Goal: Entertainment & Leisure: Consume media (video, audio)

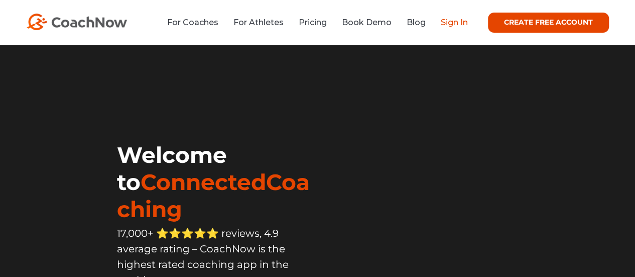
click at [453, 24] on link "Sign In" at bounding box center [454, 23] width 27 height 10
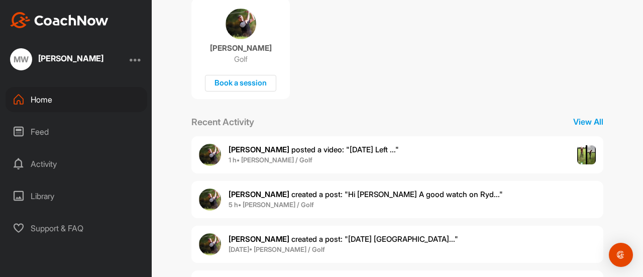
scroll to position [222, 0]
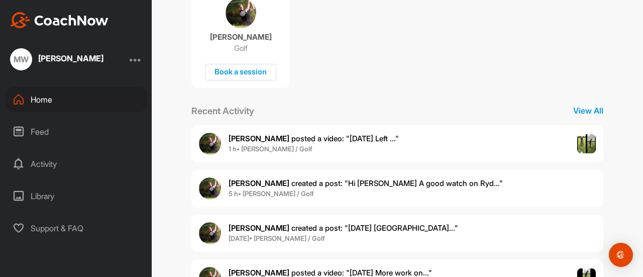
click at [321, 140] on span "[PERSON_NAME] posted a video : " [DATE] Left ... "" at bounding box center [313, 139] width 170 height 10
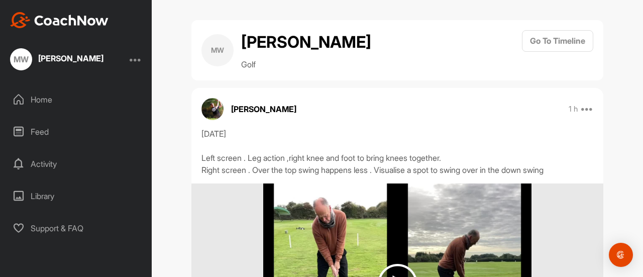
click at [321, 140] on div "[DATE] Left screen . Leg action ,right knee and foot to bring knees together. R…" at bounding box center [397, 152] width 392 height 48
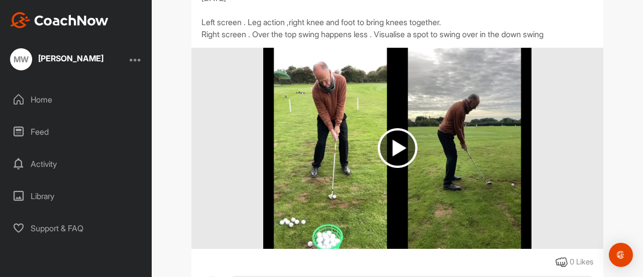
scroll to position [133, 0]
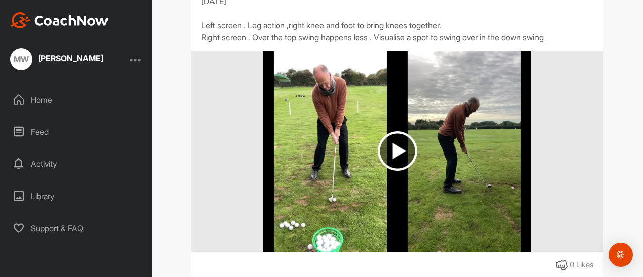
click at [395, 153] on img at bounding box center [398, 151] width 40 height 40
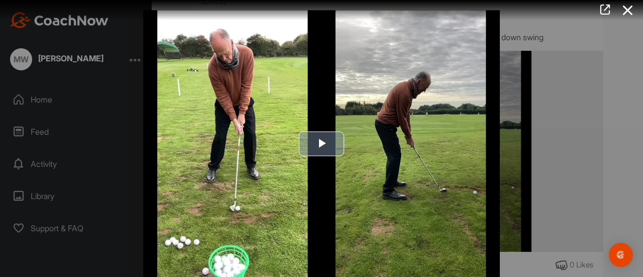
click at [321, 144] on span "Video Player" at bounding box center [321, 144] width 0 height 0
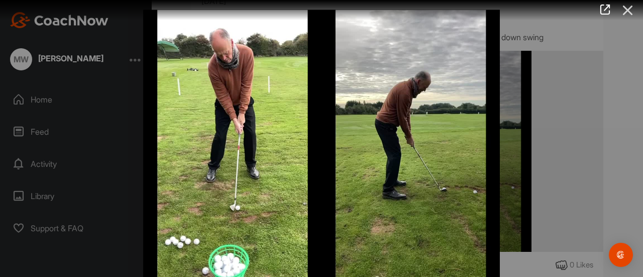
click at [626, 15] on icon at bounding box center [627, 10] width 23 height 19
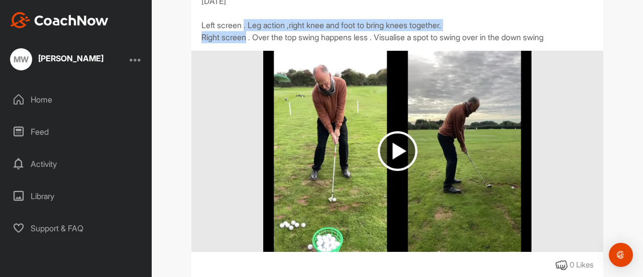
drag, startPoint x: 626, startPoint y: 15, endPoint x: 549, endPoint y: 29, distance: 77.6
click at [549, 29] on div "MW [PERSON_NAME] Golf Go To Timeline [PERSON_NAME] 1 h Report Delete [DATE] Lef…" at bounding box center [397, 138] width 491 height 277
click at [387, 156] on img at bounding box center [398, 151] width 40 height 40
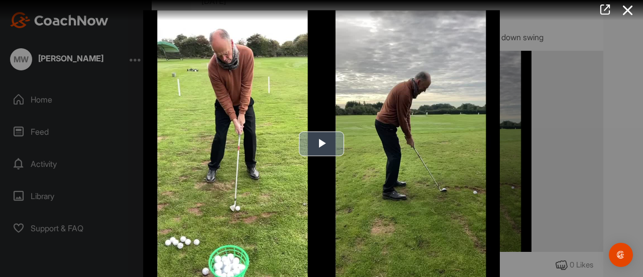
click at [321, 144] on span "Video Player" at bounding box center [321, 144] width 0 height 0
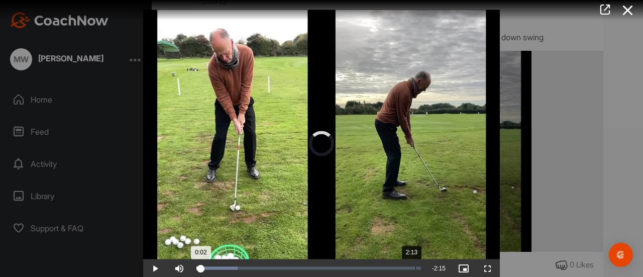
click at [415, 267] on div "2:13" at bounding box center [415, 268] width 1 height 3
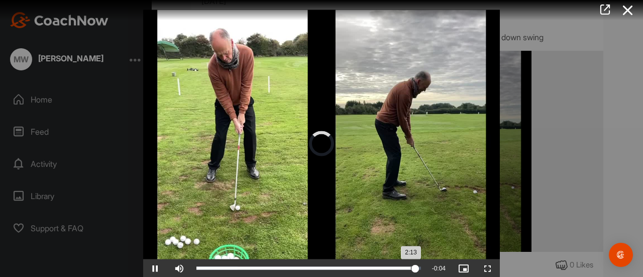
click at [407, 267] on div "2:13" at bounding box center [305, 268] width 219 height 3
click at [383, 265] on div "Loaded : 100.00% 1:56 1:56" at bounding box center [308, 268] width 234 height 18
click at [372, 265] on div "Loaded : 100.00% 1:50 1:49" at bounding box center [308, 268] width 234 height 18
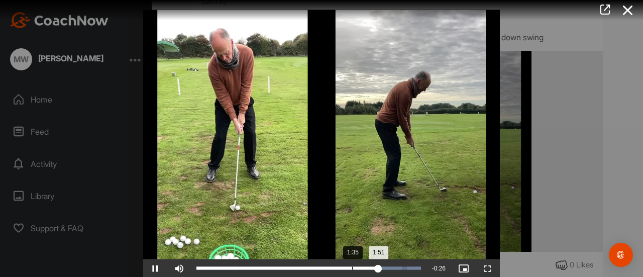
click at [348, 270] on div "Loaded : 100.00% 1:35 1:51" at bounding box center [308, 268] width 234 height 18
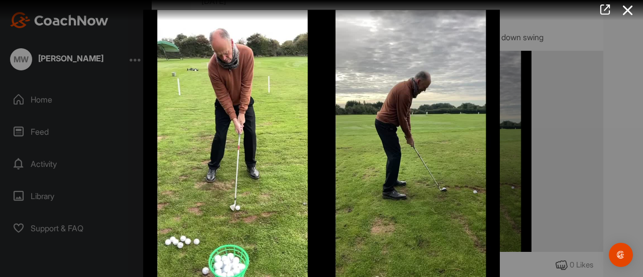
click at [639, 227] on div at bounding box center [321, 138] width 643 height 277
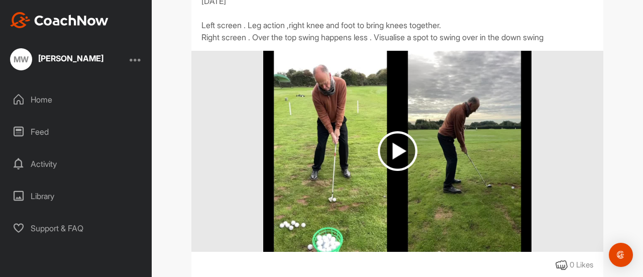
click at [389, 152] on img at bounding box center [398, 151] width 40 height 40
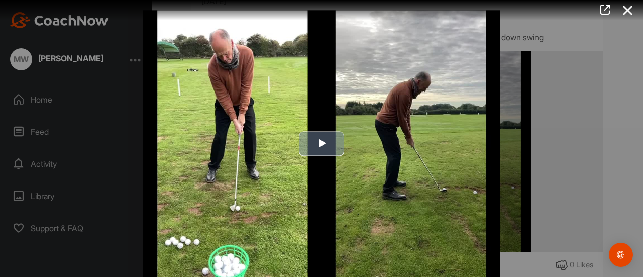
click at [316, 129] on img "Video Player" at bounding box center [321, 144] width 356 height 268
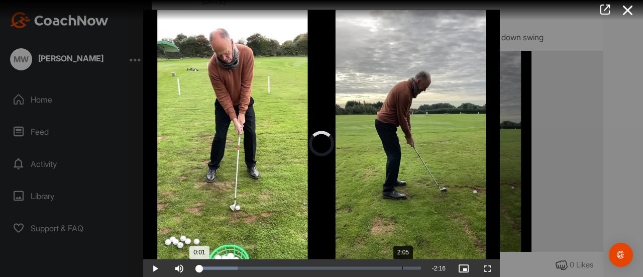
click at [398, 265] on div "Loaded : 18.41% 2:05 0:01" at bounding box center [308, 268] width 234 height 18
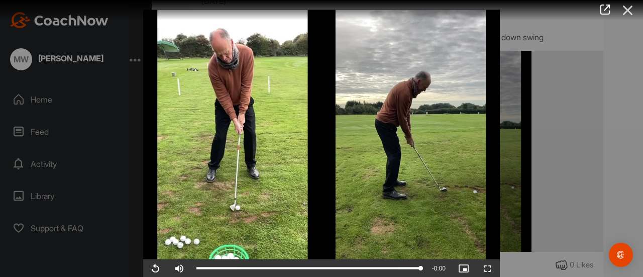
click at [625, 9] on icon at bounding box center [627, 10] width 23 height 19
